Goal: Transaction & Acquisition: Purchase product/service

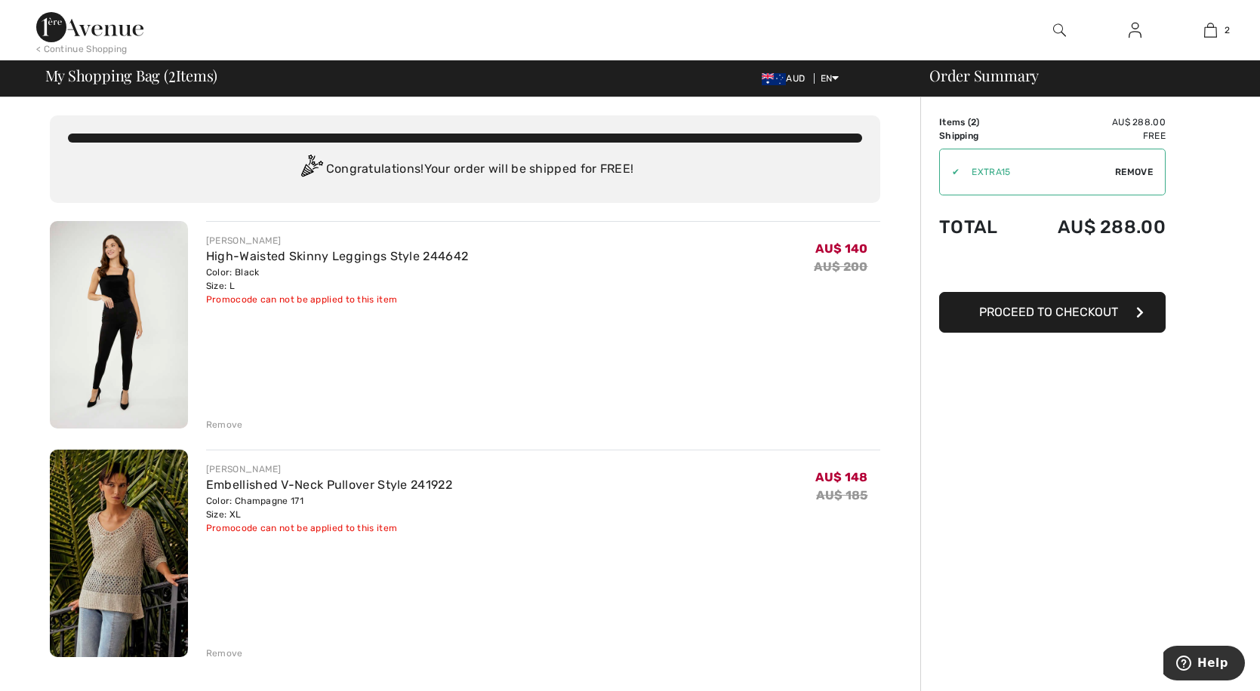
click at [1036, 312] on span "Proceed to Checkout" at bounding box center [1048, 312] width 139 height 14
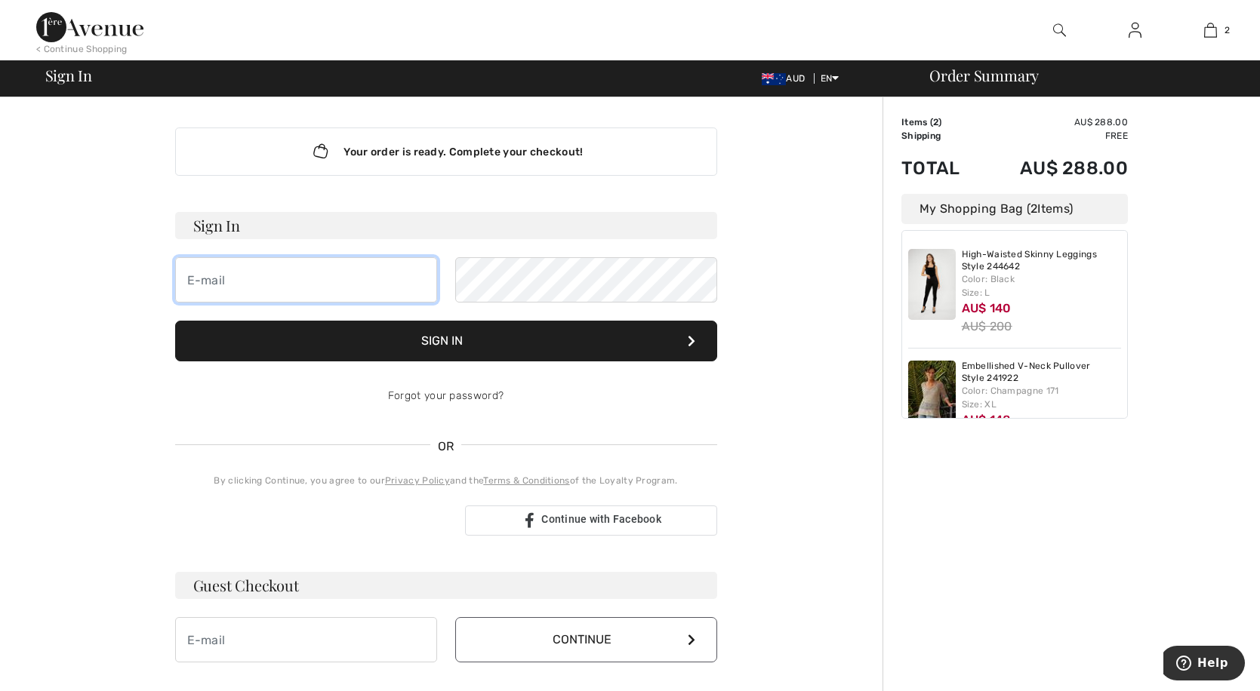
click at [358, 285] on input "email" at bounding box center [306, 279] width 262 height 45
type input "[EMAIL_ADDRESS][DOMAIN_NAME]"
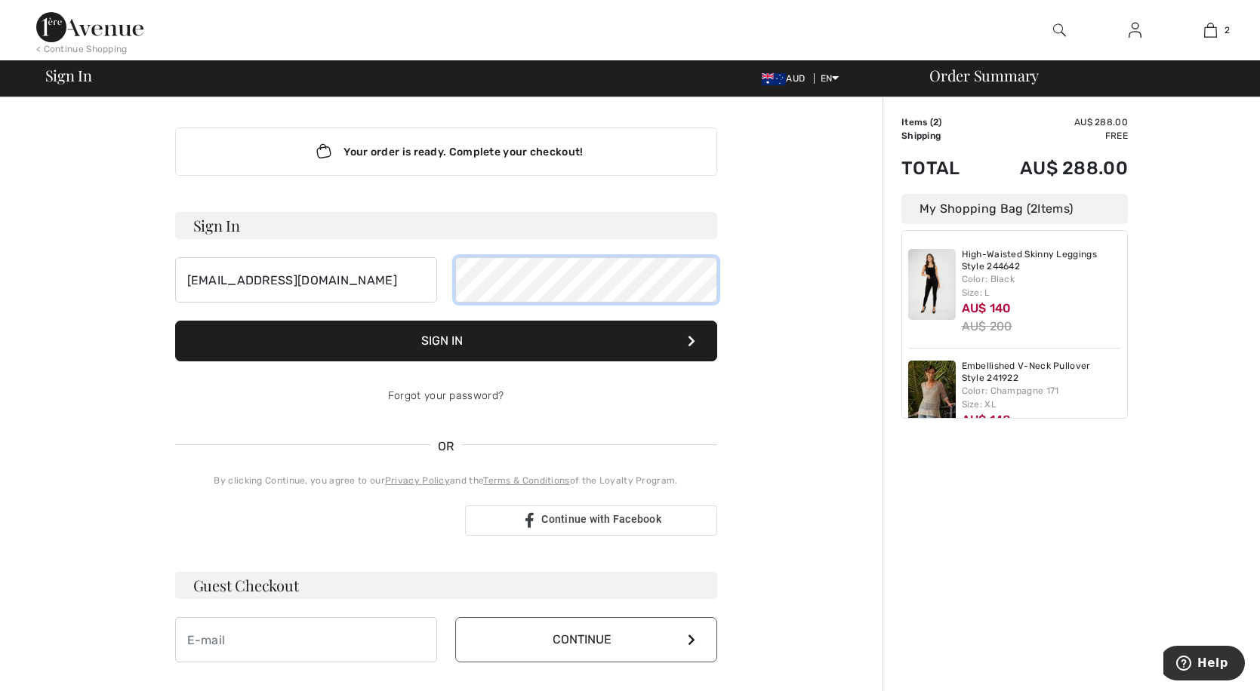
click at [175, 321] on button "Sign In" at bounding box center [446, 341] width 542 height 41
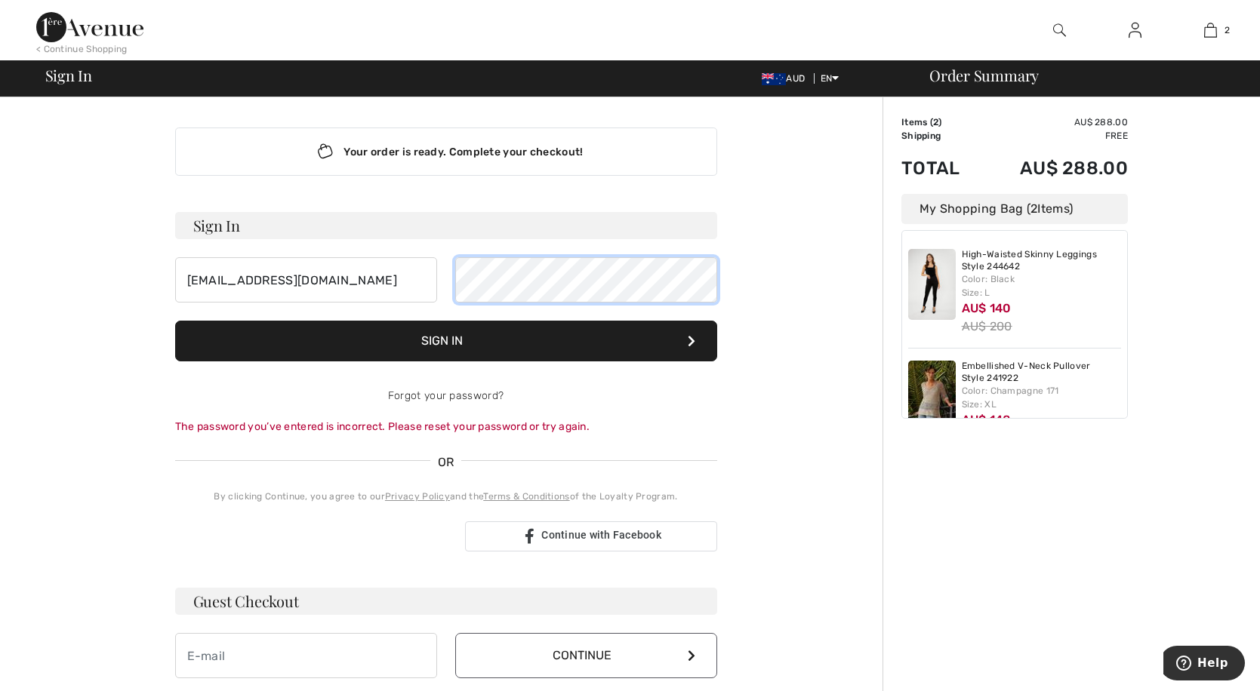
click at [442, 283] on div "[EMAIL_ADDRESS][DOMAIN_NAME]" at bounding box center [446, 279] width 542 height 45
click at [175, 321] on button "Sign In" at bounding box center [446, 341] width 542 height 41
click at [551, 537] on span "Continue with Facebook" at bounding box center [601, 535] width 120 height 12
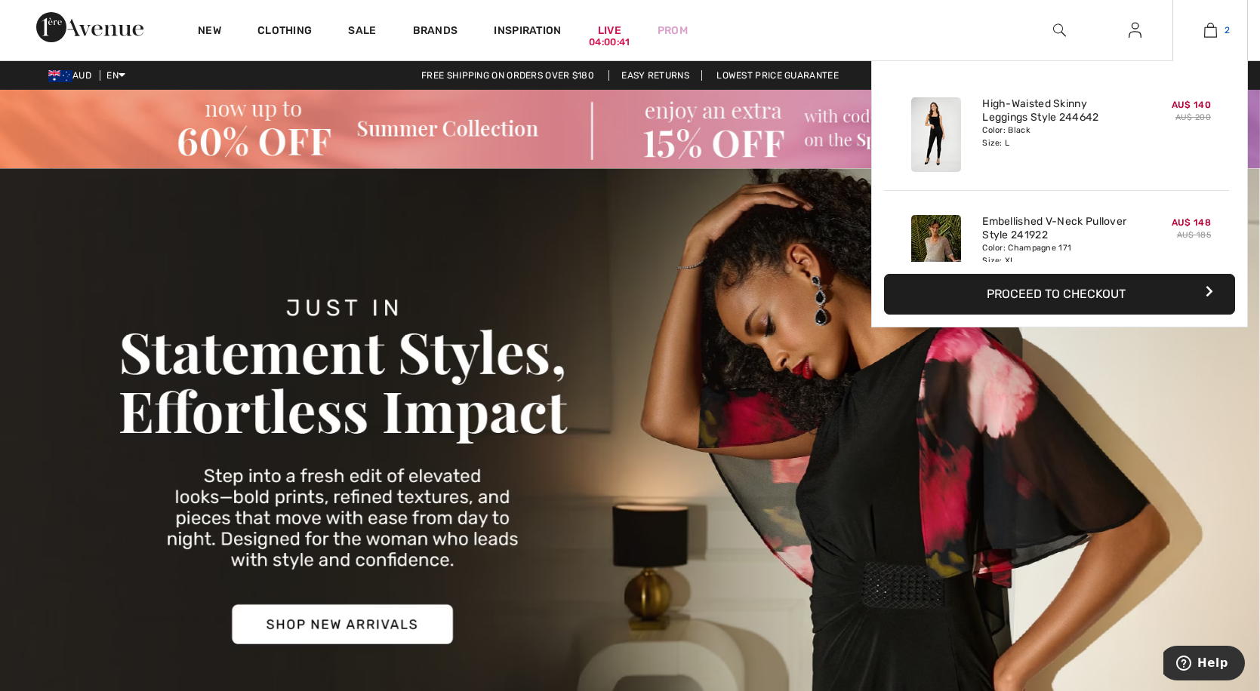
click at [1212, 28] on img at bounding box center [1210, 30] width 13 height 18
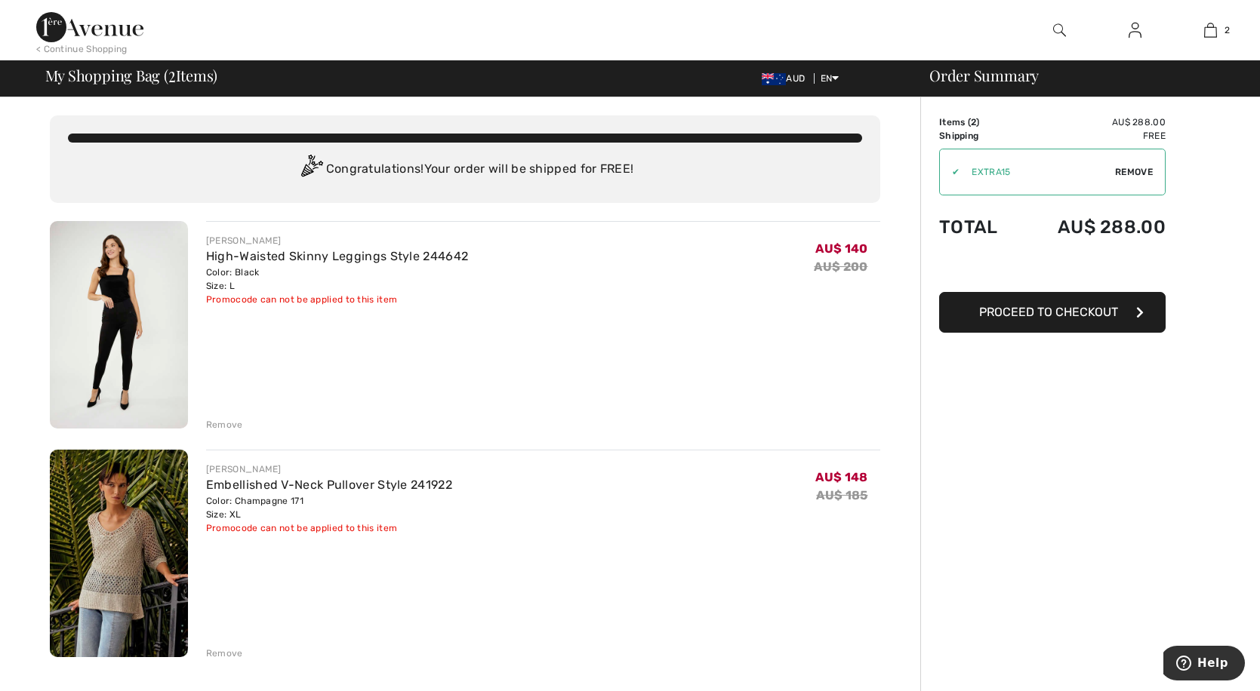
click at [1026, 314] on span "Proceed to Checkout" at bounding box center [1048, 312] width 139 height 14
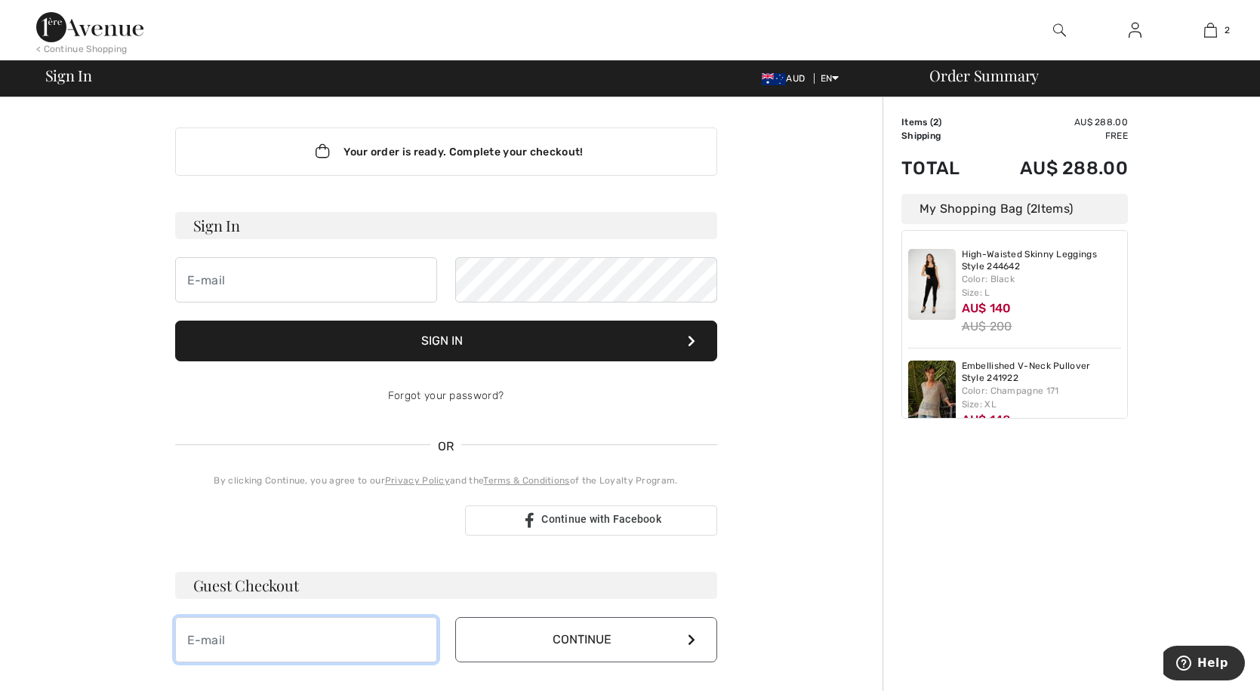
click at [245, 636] on input "email" at bounding box center [306, 639] width 262 height 45
type input "[EMAIL_ADDRESS][DOMAIN_NAME]"
click at [583, 633] on button "Continue" at bounding box center [586, 639] width 262 height 45
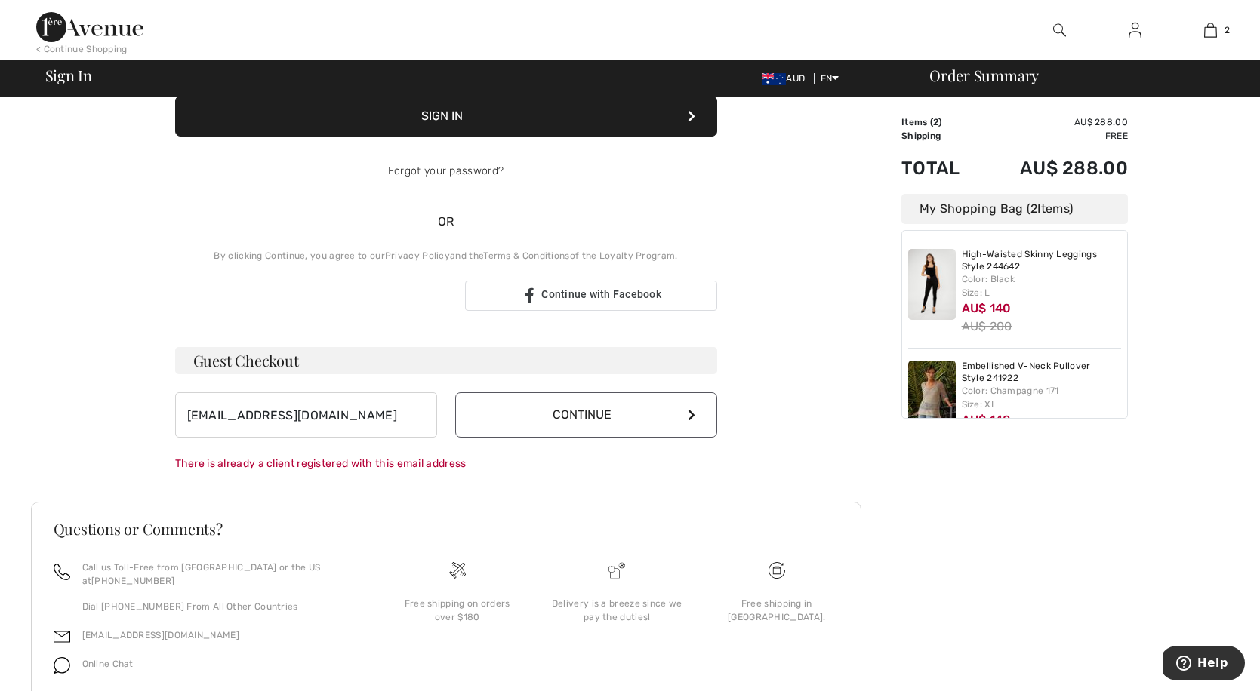
scroll to position [226, 0]
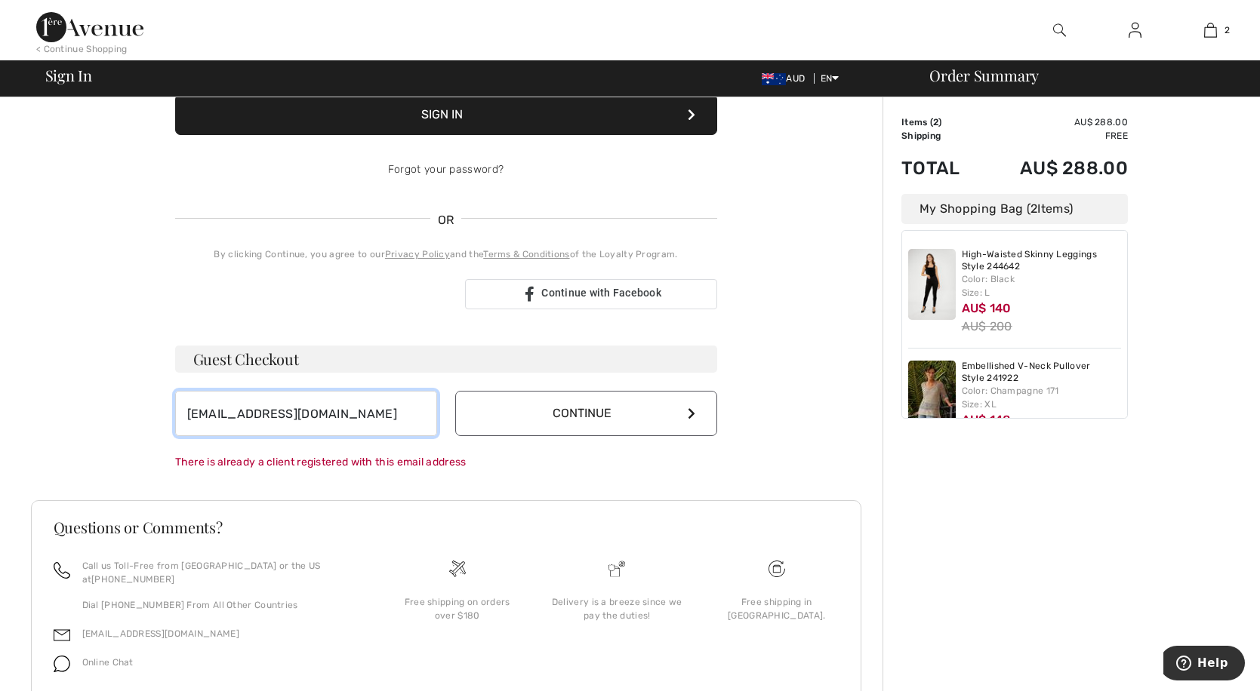
drag, startPoint x: 395, startPoint y: 425, endPoint x: 41, endPoint y: 416, distance: 354.8
click at [41, 416] on div "Your order is ready. Complete your checkout! Sign In Sign In Forgot your passwo…" at bounding box center [446, 311] width 830 height 880
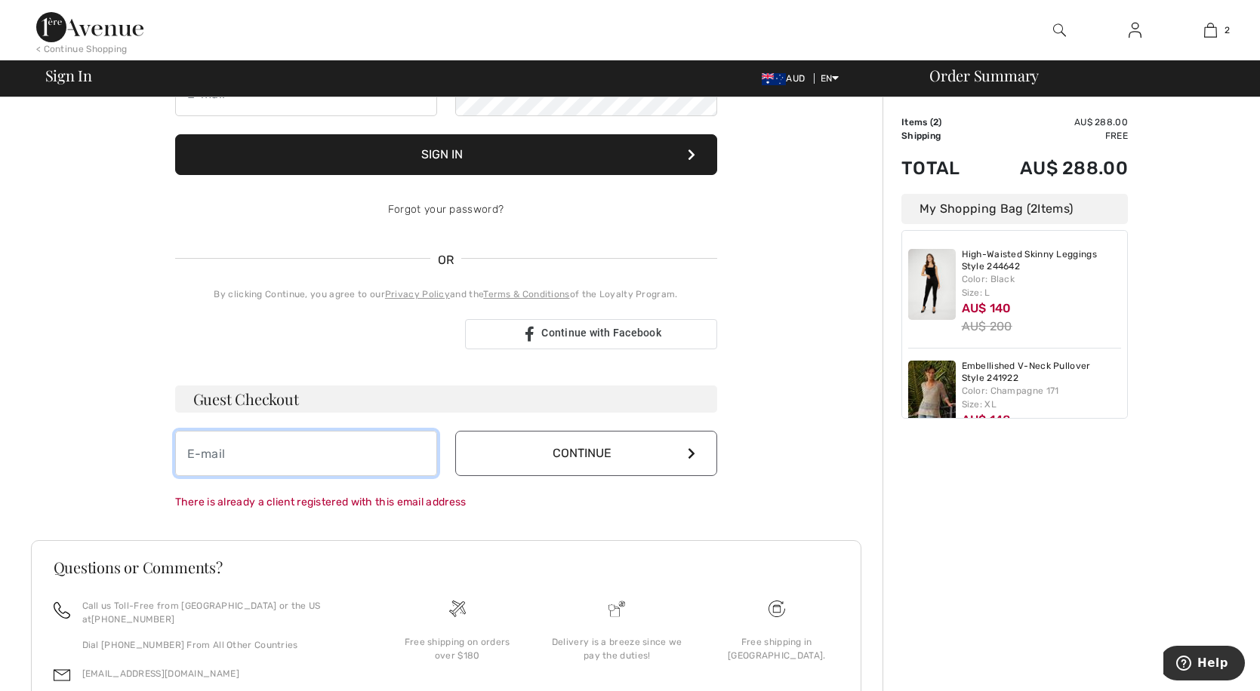
scroll to position [70, 0]
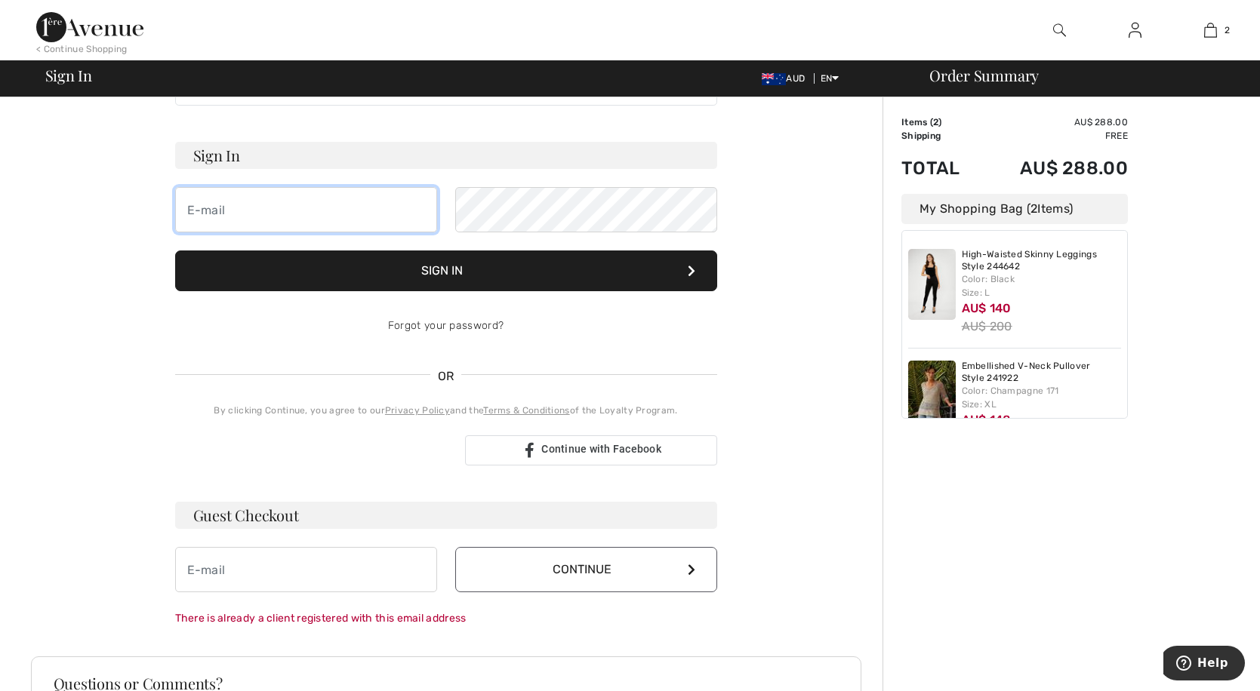
click at [310, 217] on input "email" at bounding box center [306, 209] width 262 height 45
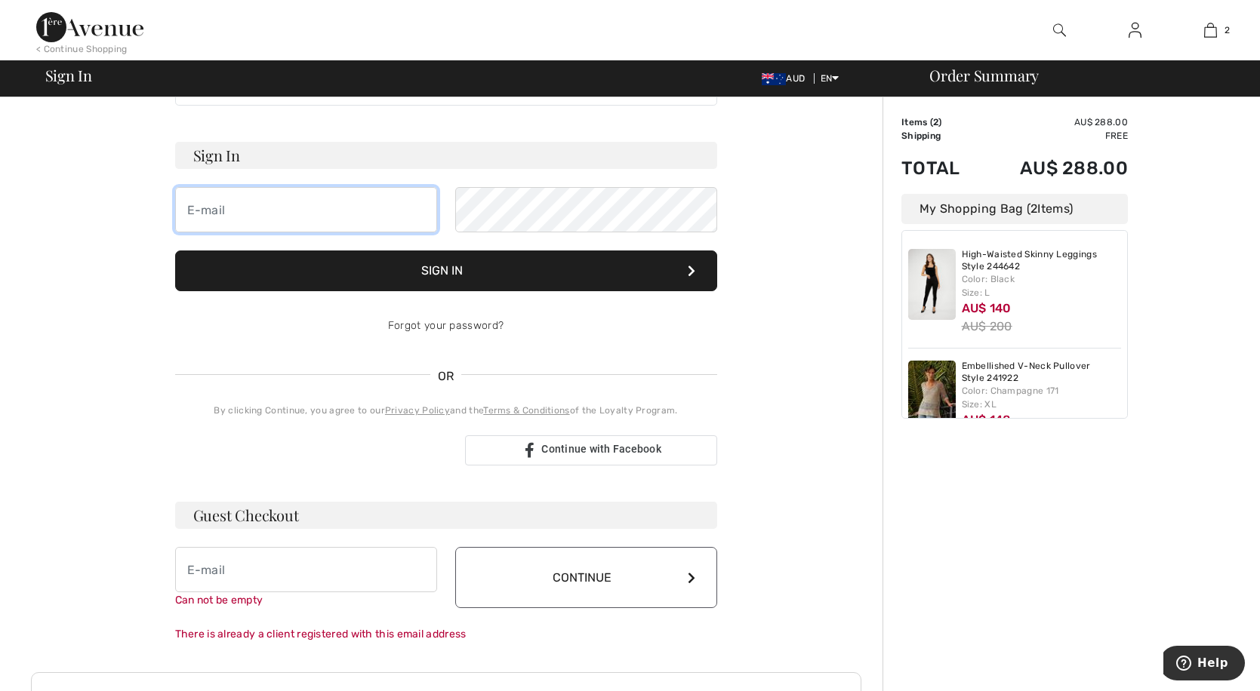
type input "[EMAIL_ADDRESS][DOMAIN_NAME]"
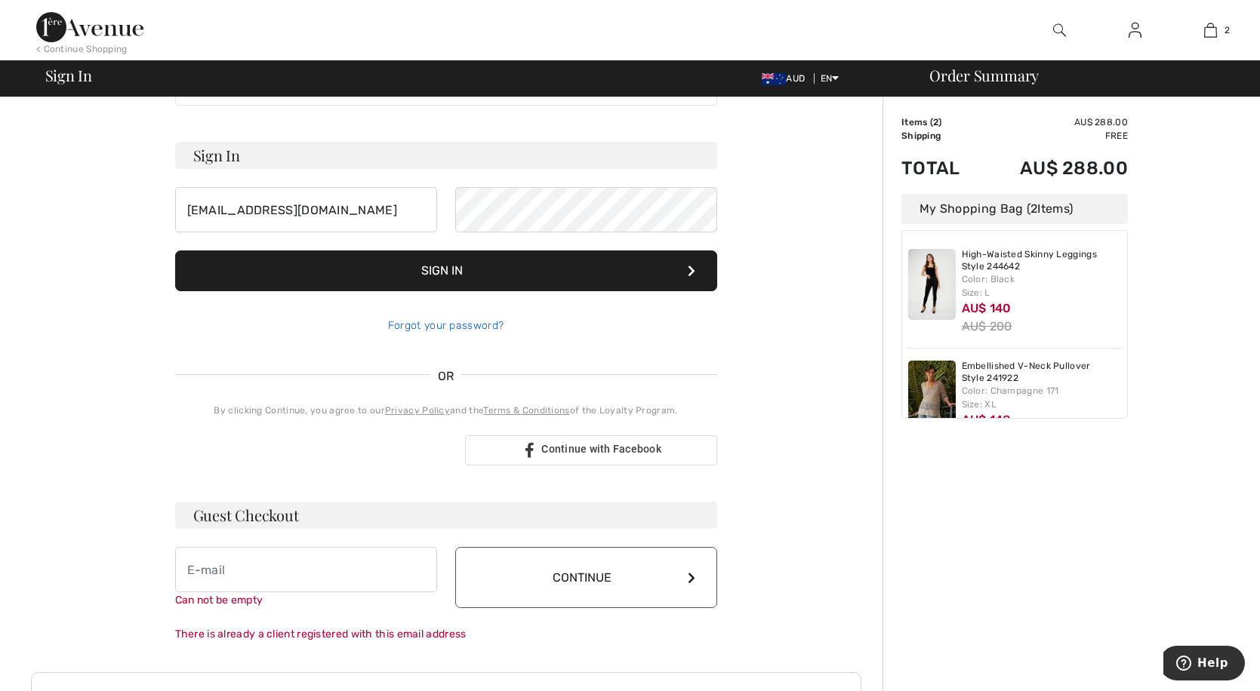
click at [426, 323] on link "Forgot your password?" at bounding box center [445, 325] width 115 height 13
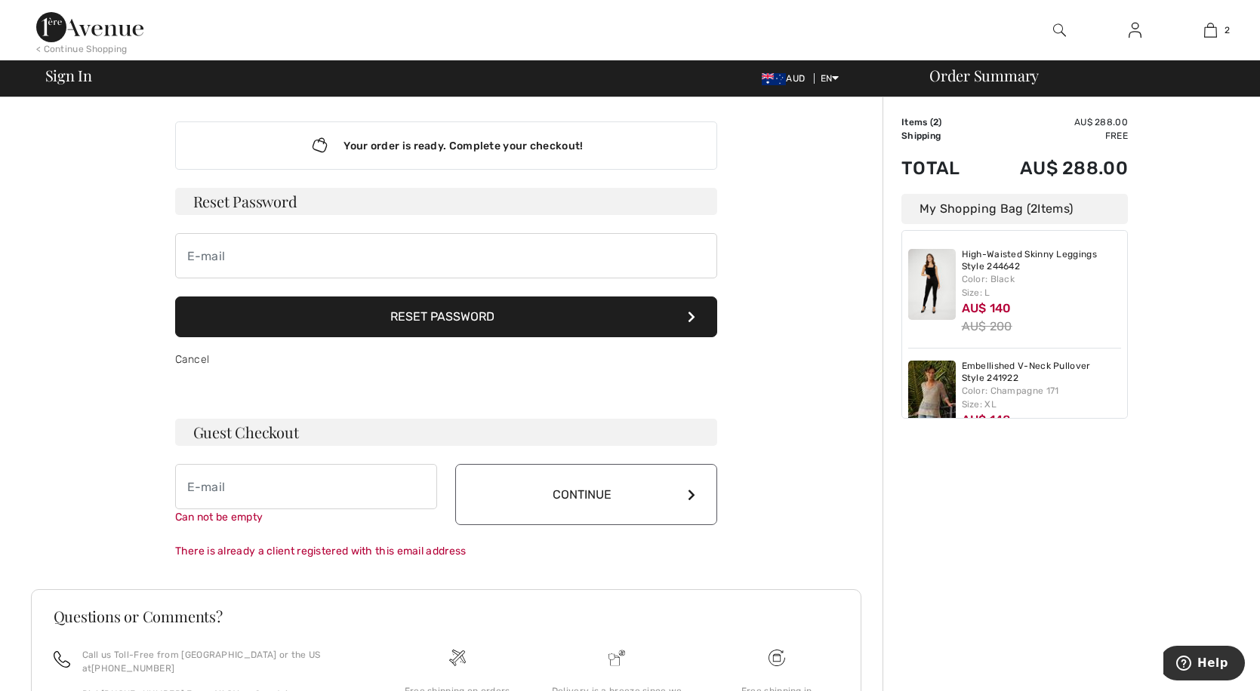
scroll to position [0, 0]
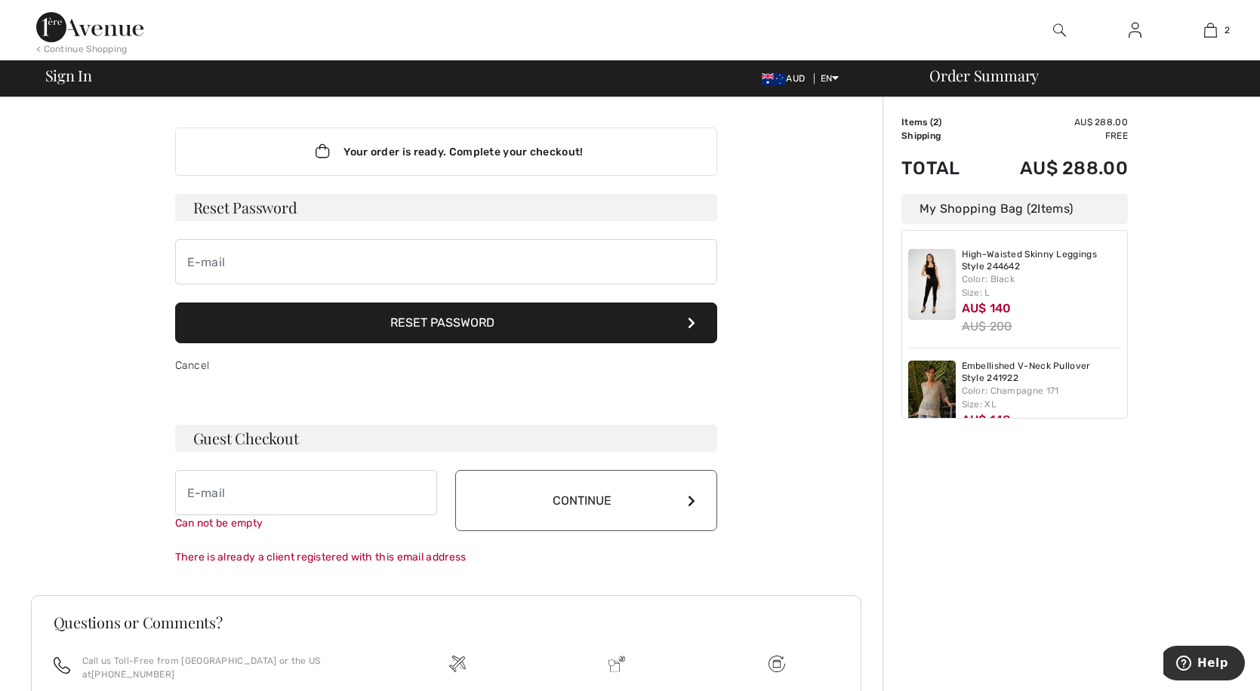
click at [411, 325] on button "Reset Password" at bounding box center [446, 323] width 542 height 41
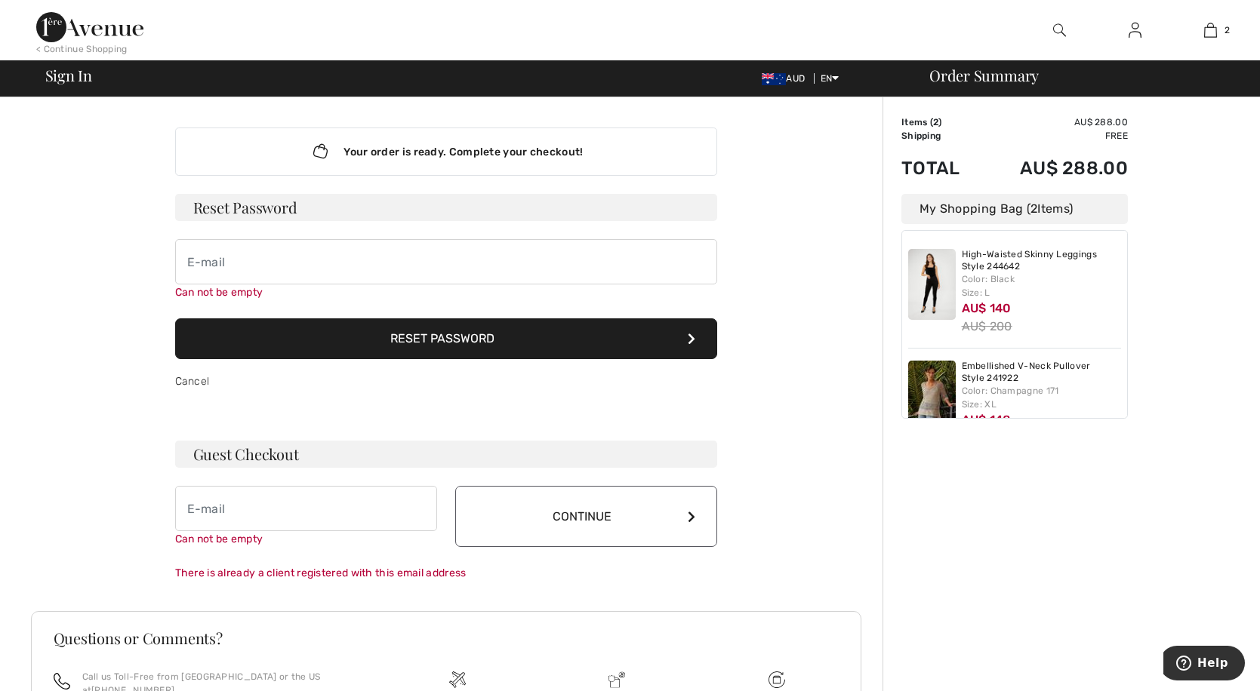
scroll to position [118, 0]
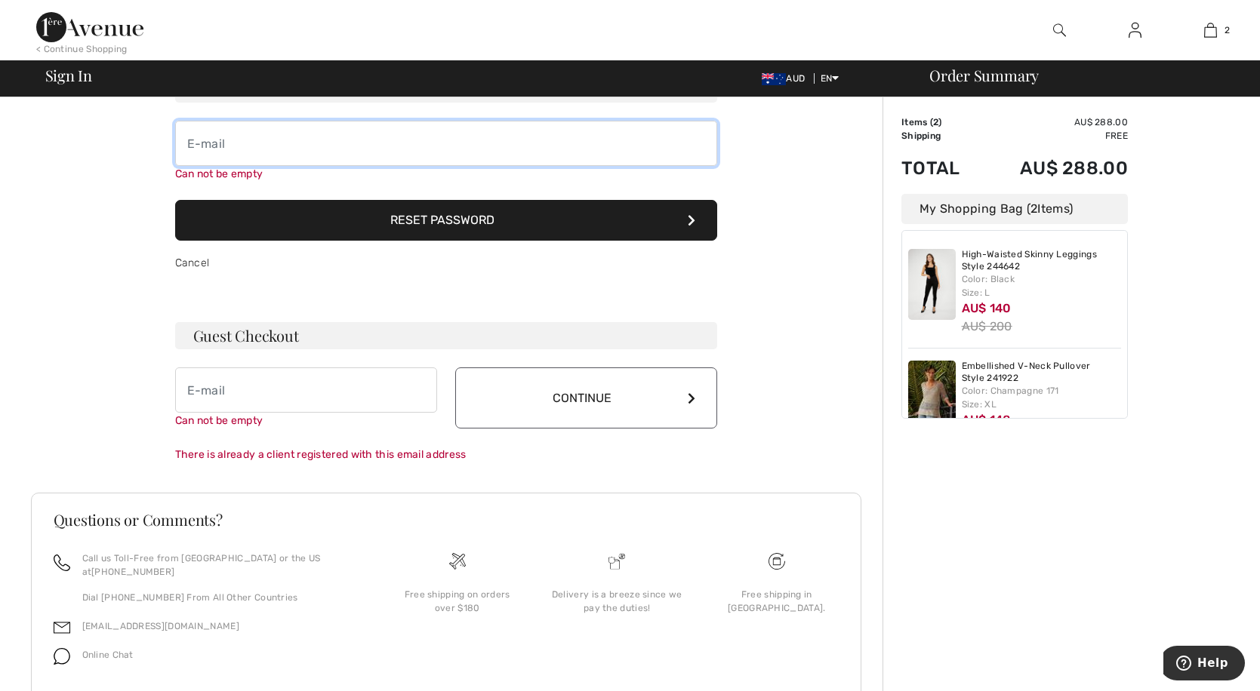
click at [264, 137] on input "email" at bounding box center [446, 143] width 542 height 45
type input "A"
type input "[EMAIL_ADDRESS][DOMAIN_NAME]"
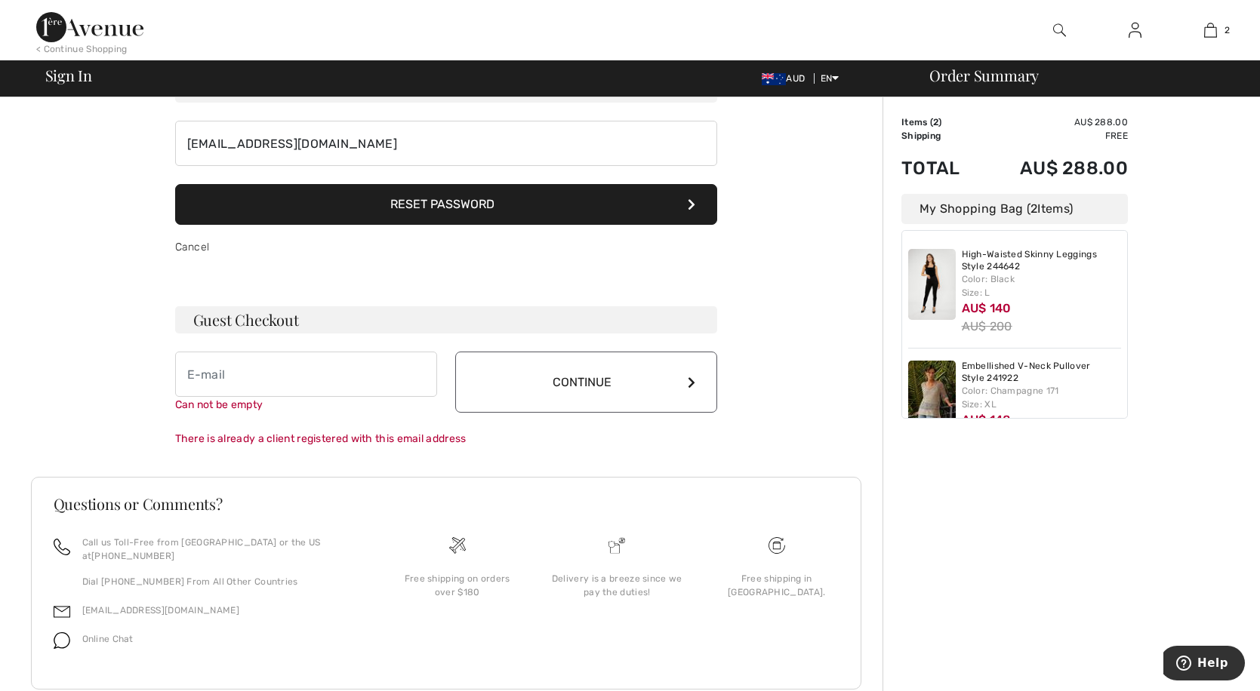
click at [434, 226] on form "Reset Password accounts@harringtonearl.com.au Reset Password Cancel" at bounding box center [446, 172] width 542 height 195
click at [447, 197] on button "Reset Password" at bounding box center [446, 204] width 542 height 41
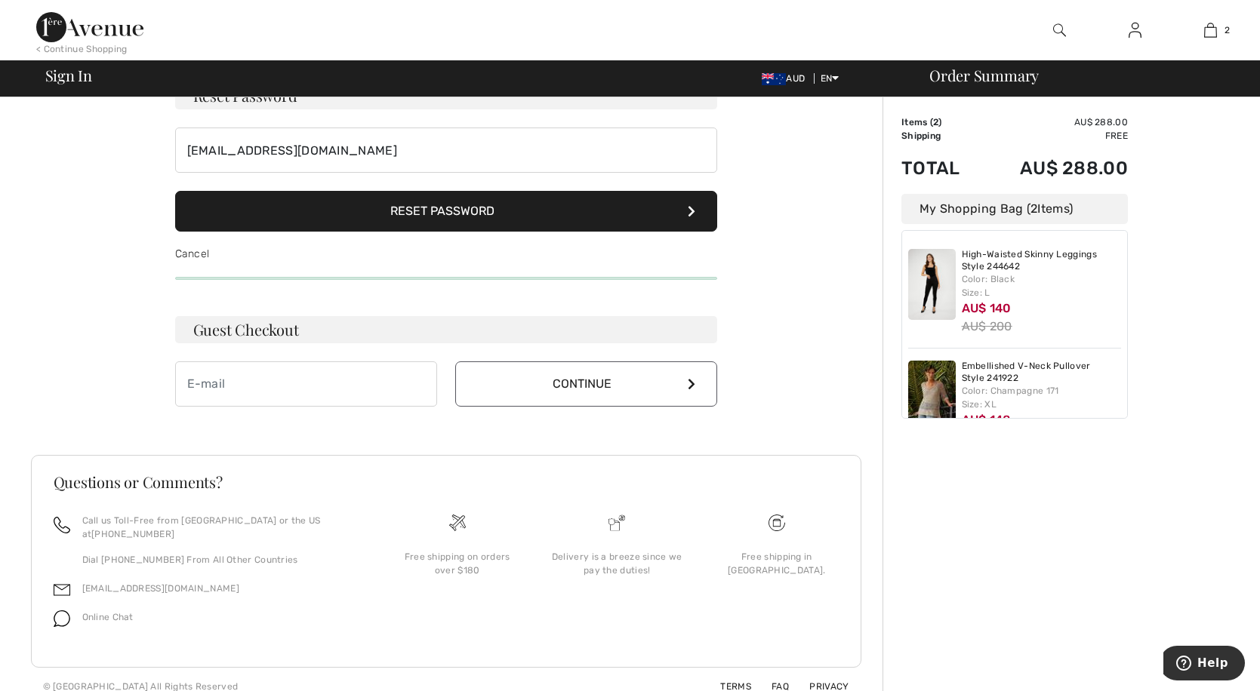
scroll to position [109, 0]
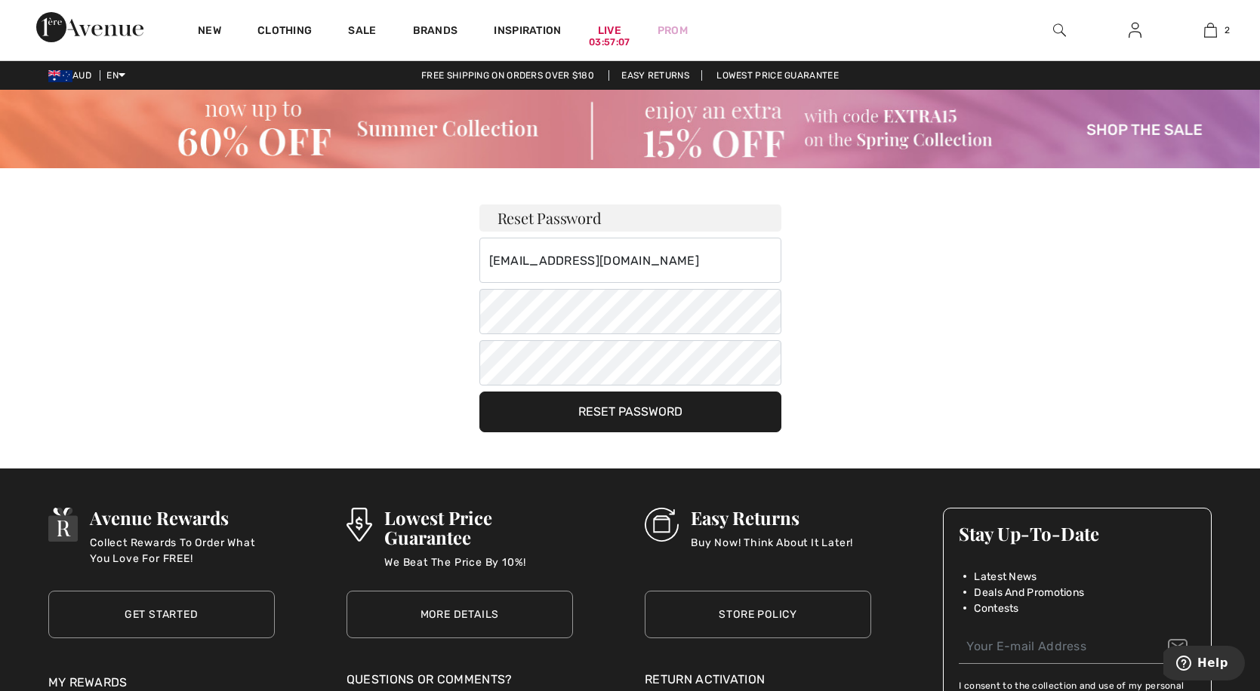
click at [685, 417] on button "Reset Password" at bounding box center [630, 412] width 302 height 41
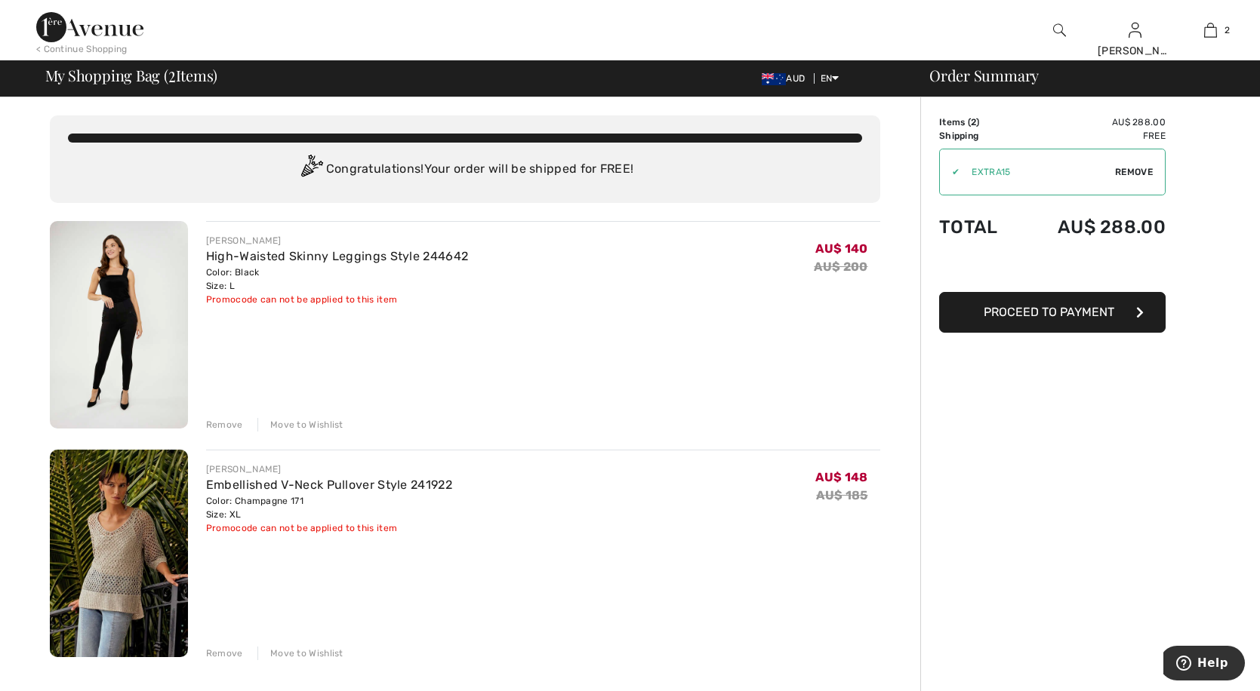
click at [1013, 416] on div "Order Summary Details Items ( 2 ) AU$ 288.00 Promo code AU$ 0.00 Shipping Free …" at bounding box center [1090, 694] width 340 height 1194
click at [1031, 316] on span "Proceed to Payment" at bounding box center [1048, 312] width 131 height 14
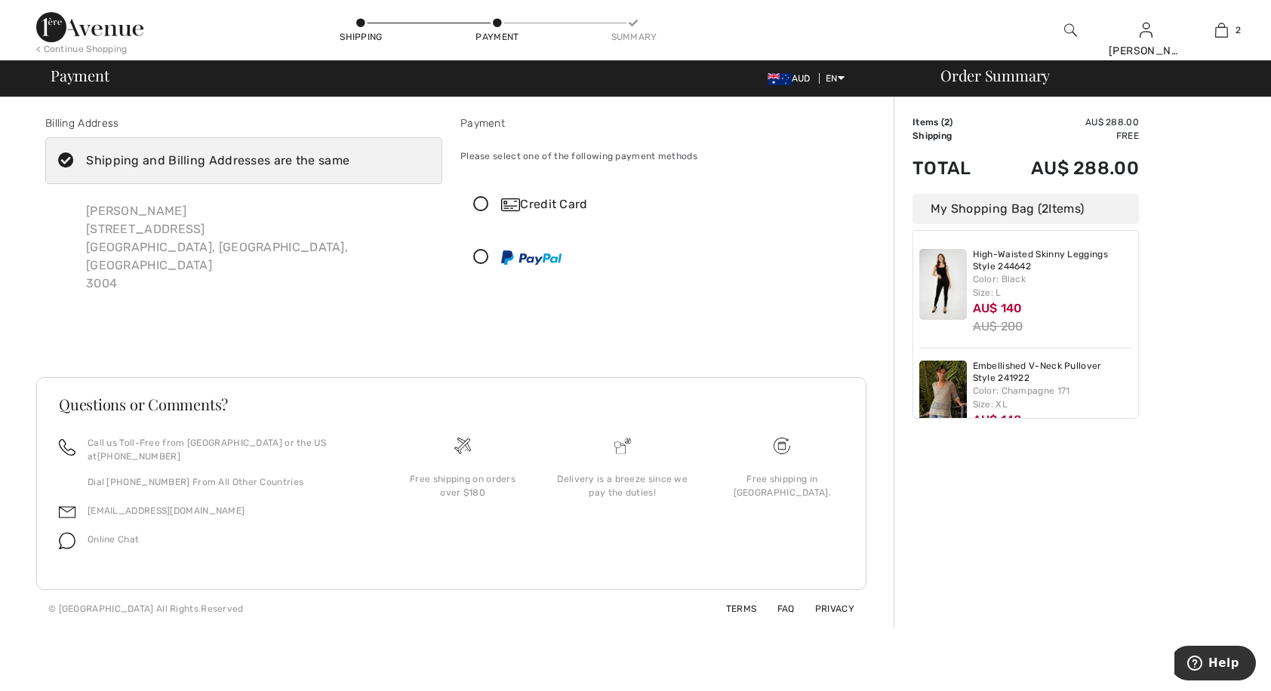
click at [482, 208] on icon at bounding box center [481, 205] width 40 height 16
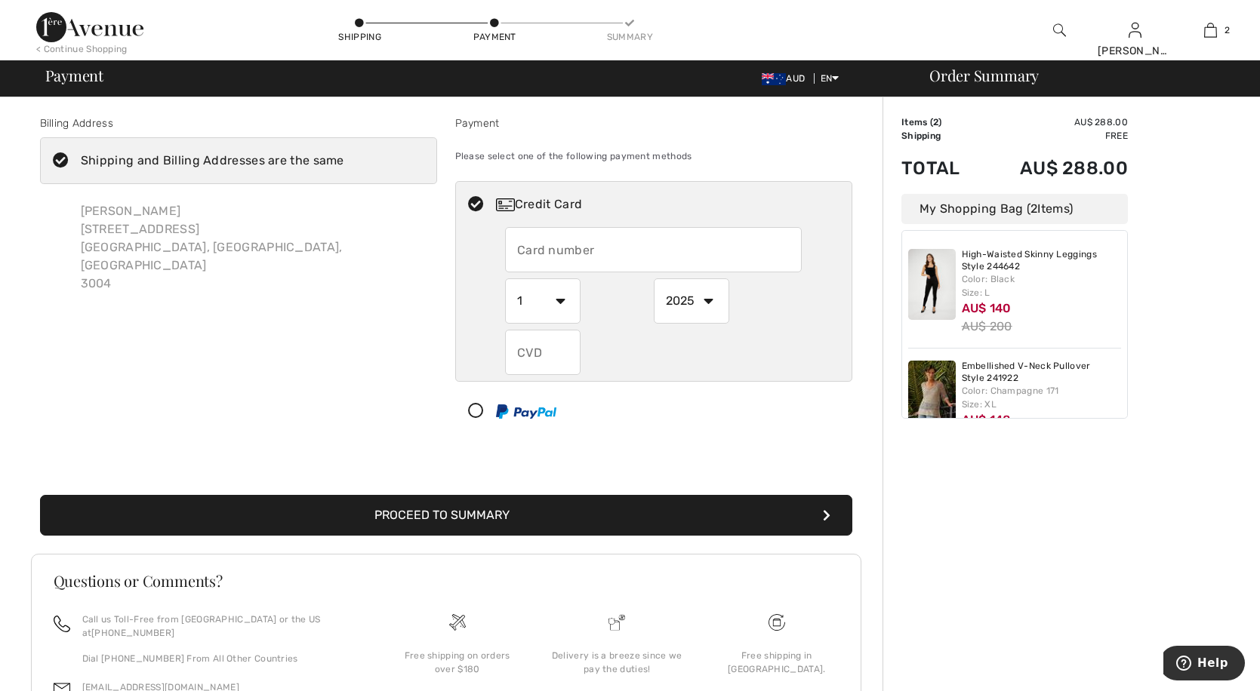
click at [546, 251] on input "text" at bounding box center [653, 249] width 297 height 45
type input "5217290015493252"
select select "7"
select select "2028"
type input "461"
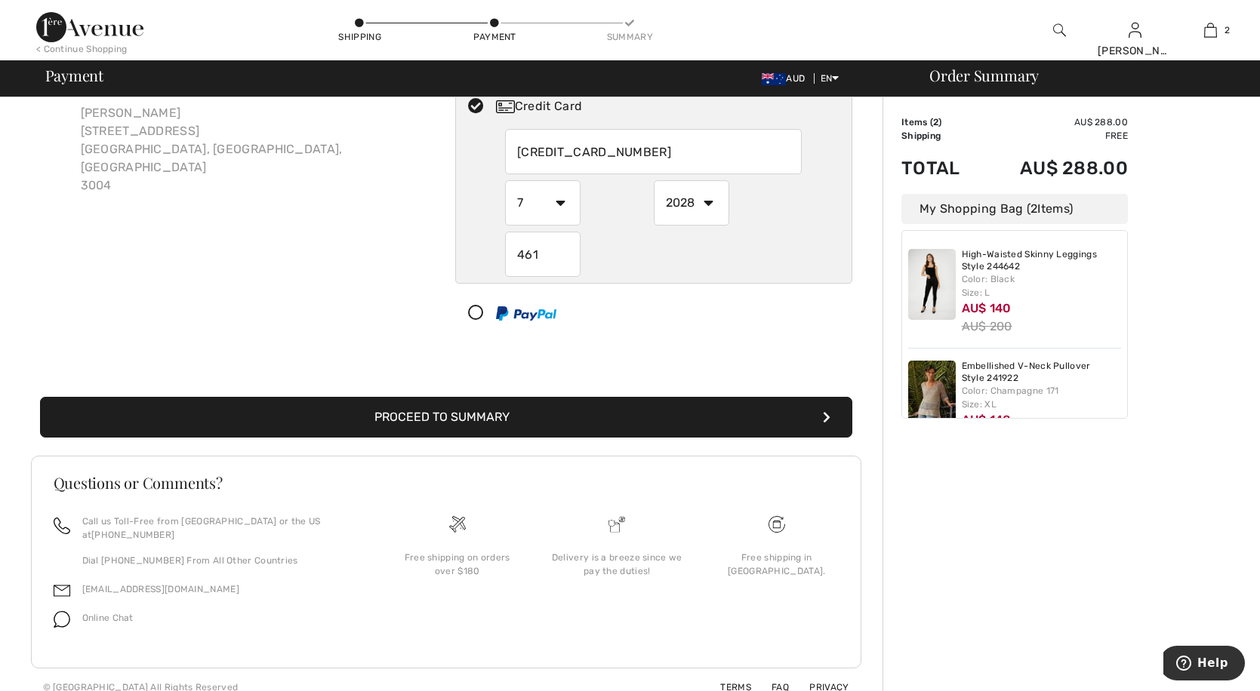
scroll to position [100, 0]
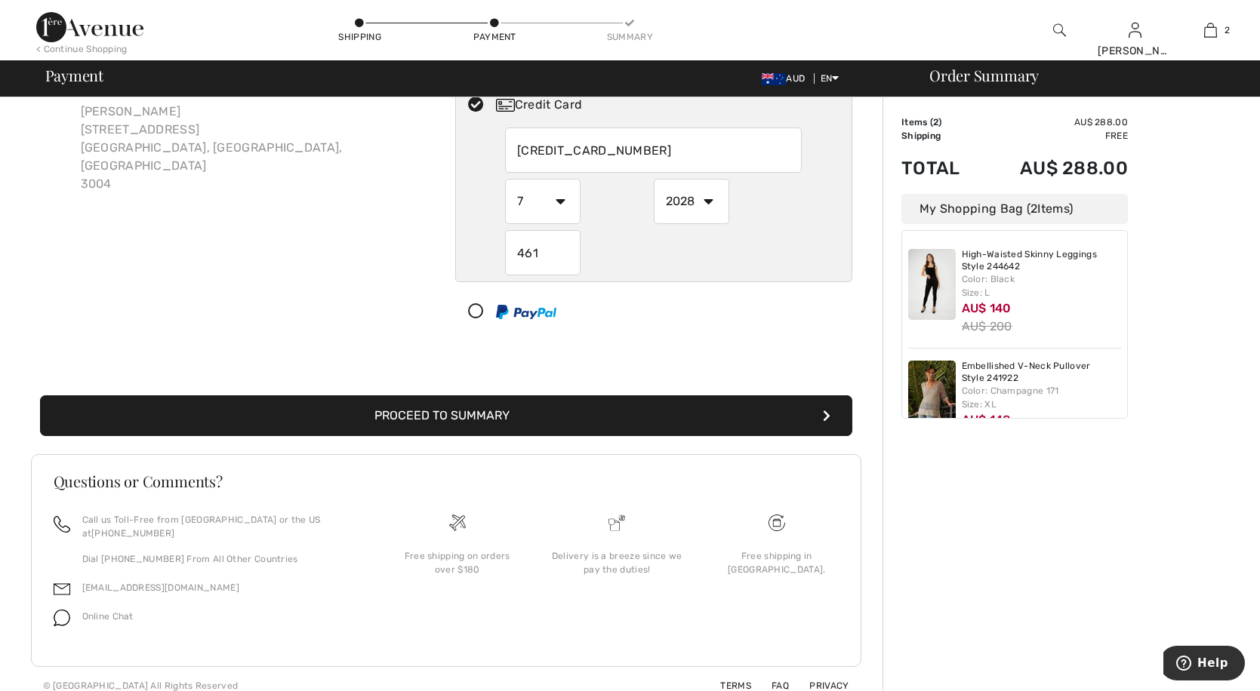
click at [470, 408] on button "Proceed to Summary" at bounding box center [446, 415] width 812 height 41
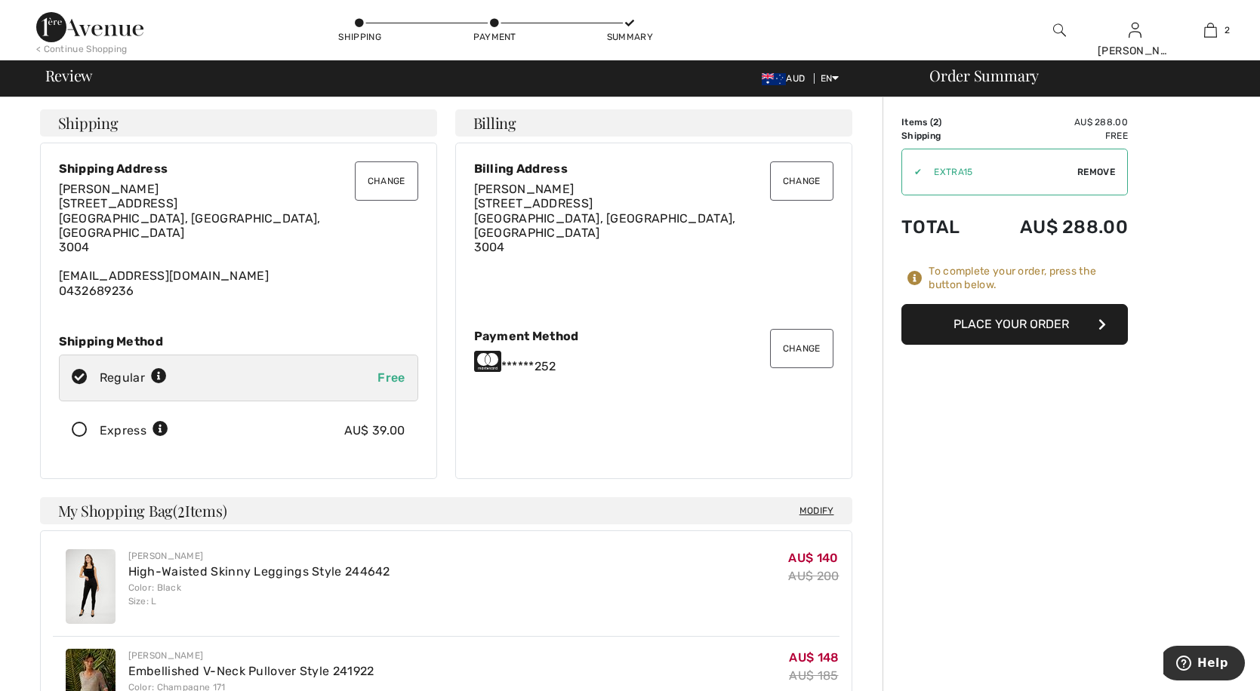
drag, startPoint x: 946, startPoint y: 168, endPoint x: 1093, endPoint y: 173, distance: 147.3
click at [1093, 173] on span "Remove" at bounding box center [1096, 172] width 38 height 14
click at [993, 168] on input "TEXT" at bounding box center [993, 171] width 183 height 45
type input "EXTRA15"
click at [1008, 332] on button "Place Your Order" at bounding box center [1014, 324] width 226 height 41
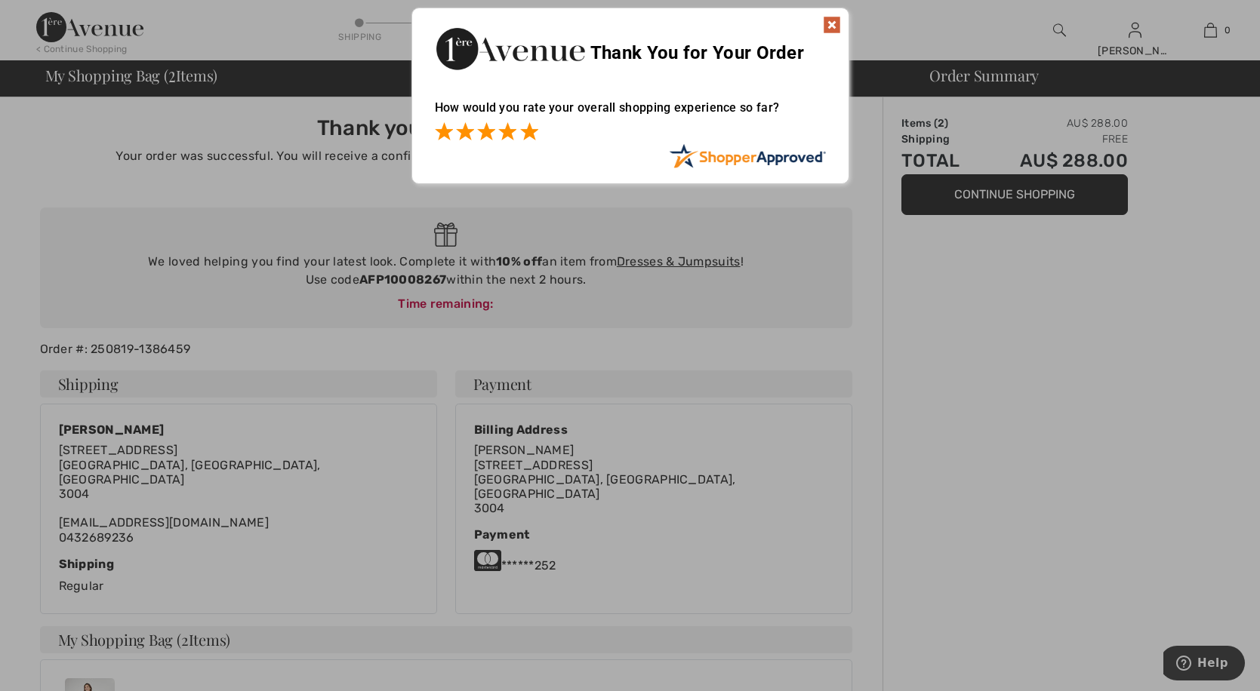
click at [534, 131] on span at bounding box center [529, 131] width 18 height 18
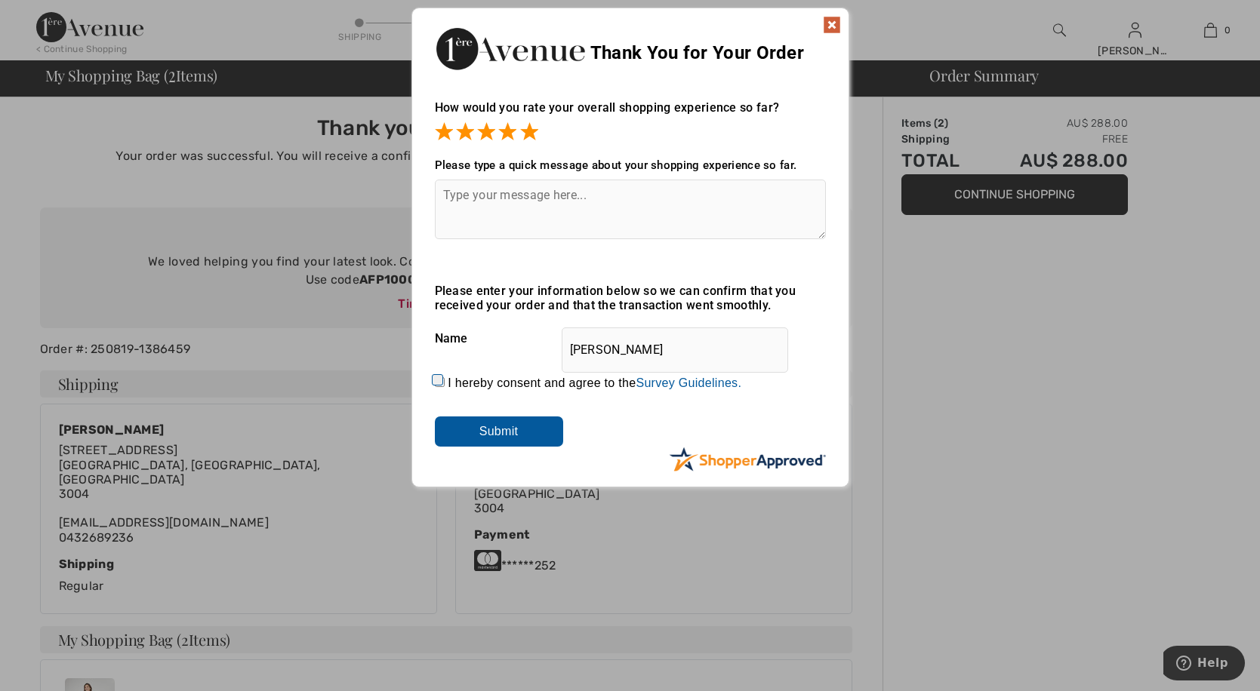
click at [475, 427] on input "Submit" at bounding box center [499, 432] width 128 height 30
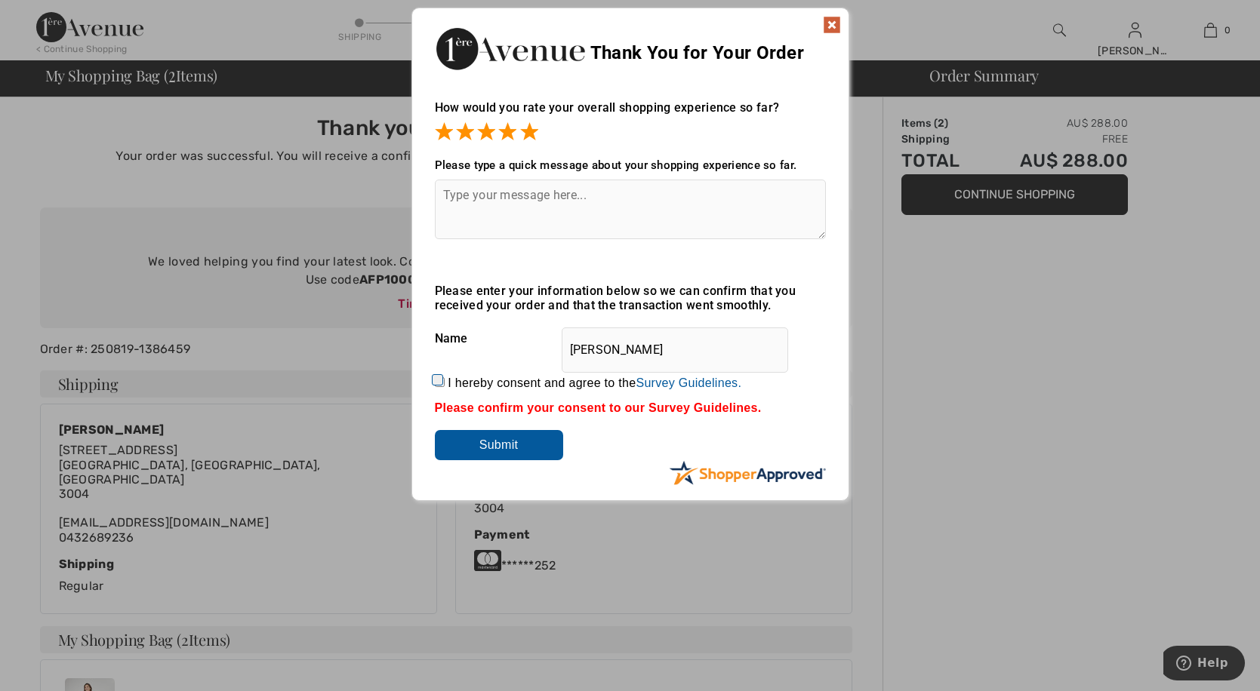
click at [506, 202] on textarea at bounding box center [630, 210] width 391 height 60
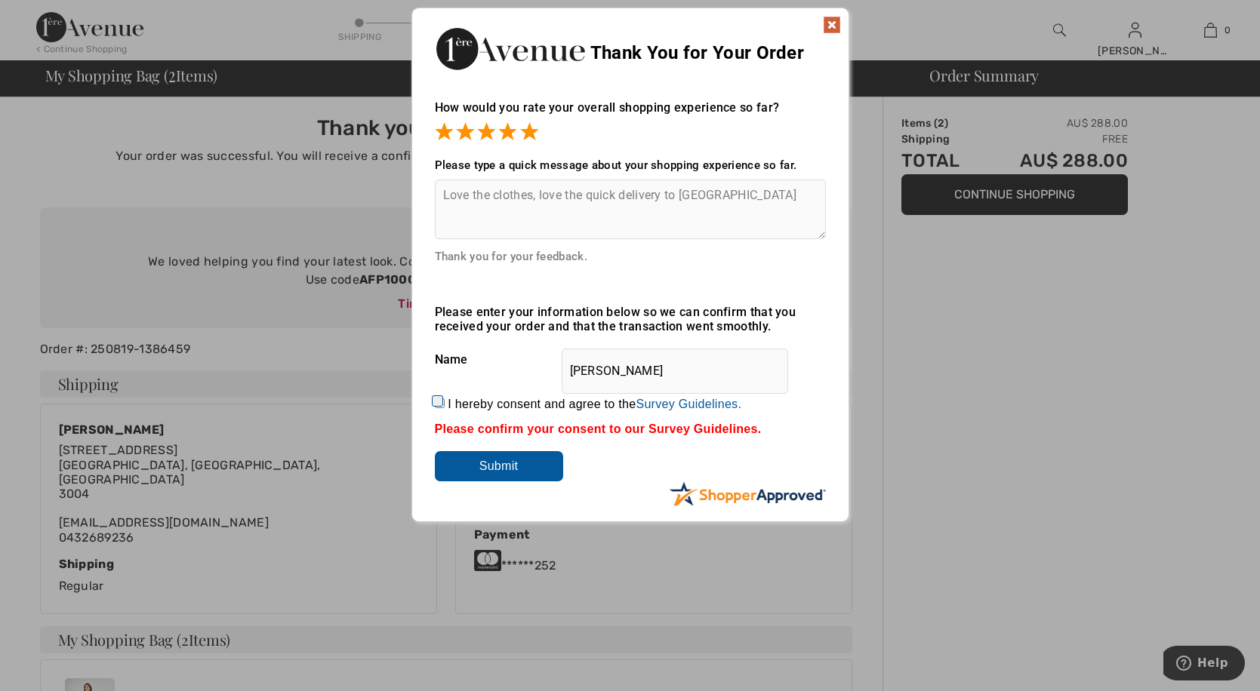
type textarea "Love the clothes, love the quick delivery to [GEOGRAPHIC_DATA]"
click at [500, 463] on input "Submit" at bounding box center [499, 466] width 128 height 30
click at [536, 457] on input "Submit" at bounding box center [499, 466] width 128 height 30
click at [442, 401] on input "I hereby consent and agree to the By submitting a review, you grant permission …" at bounding box center [440, 403] width 10 height 10
checkbox input "true"
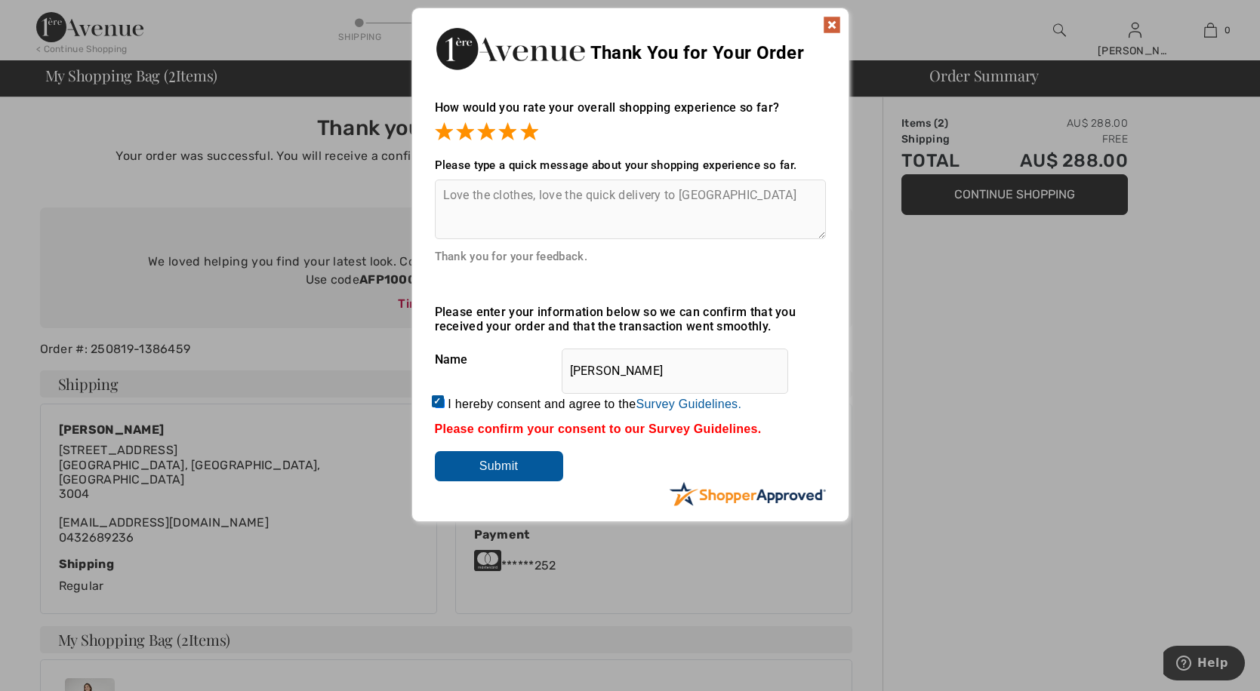
click at [475, 458] on input "Submit" at bounding box center [499, 466] width 128 height 30
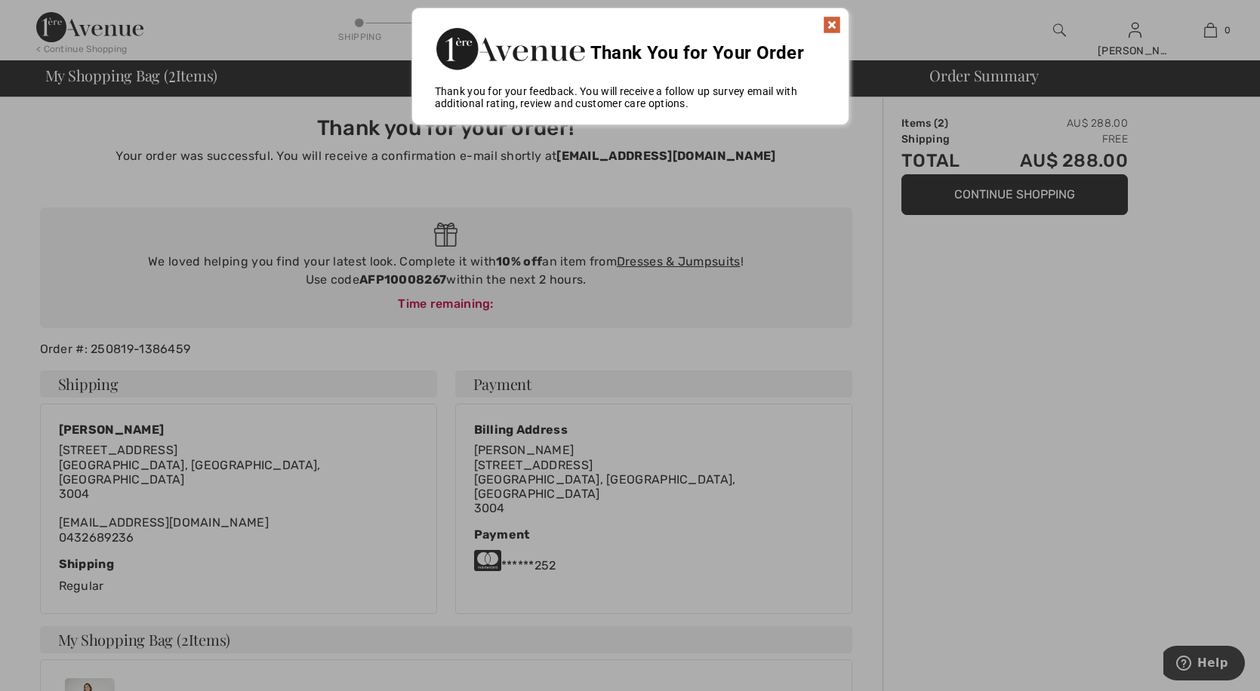
click at [823, 24] on img at bounding box center [832, 25] width 18 height 18
